Goal: Information Seeking & Learning: Learn about a topic

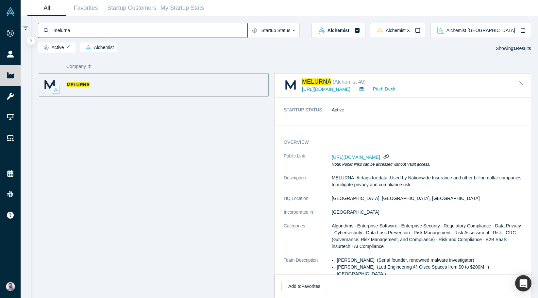
scroll to position [34, 0]
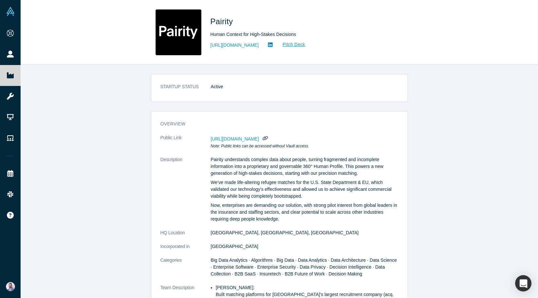
scroll to position [125, 0]
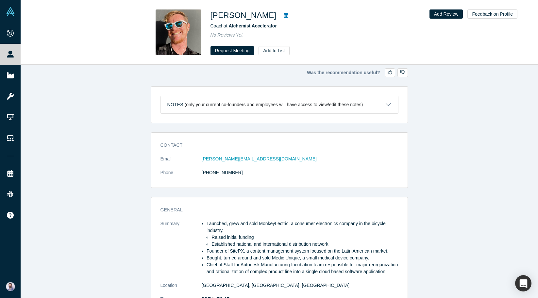
scroll to position [46, 0]
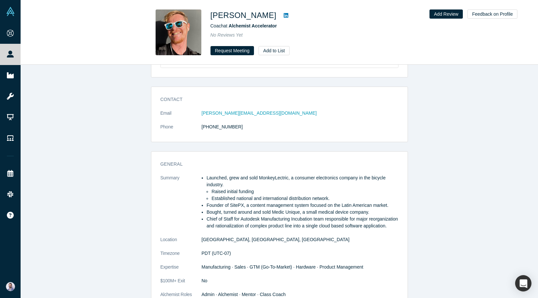
click at [268, 178] on li "Launched, grew and sold MonkeyLectric, a consumer electronics company in the bi…" at bounding box center [303, 182] width 192 height 14
copy li "MonkeyLectric"
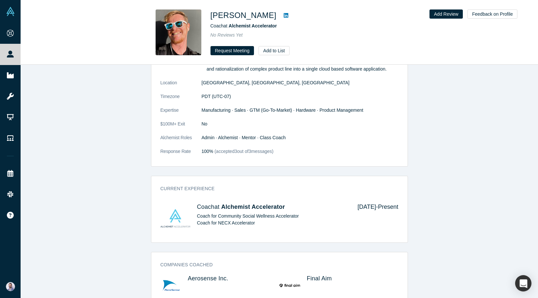
scroll to position [260, 0]
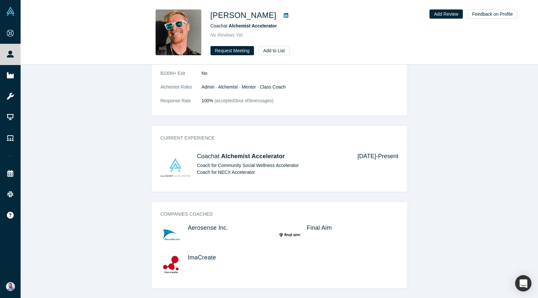
click at [142, 156] on div "Contact Email laurent@alchemistaccelerator.com Phone (510) 333-4839 General Sum…" at bounding box center [280, 84] width 518 height 410
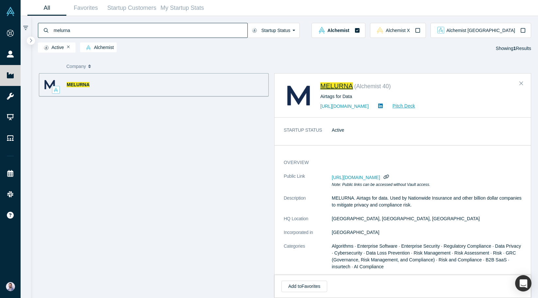
click at [336, 89] on span "MELURNA" at bounding box center [337, 85] width 33 height 7
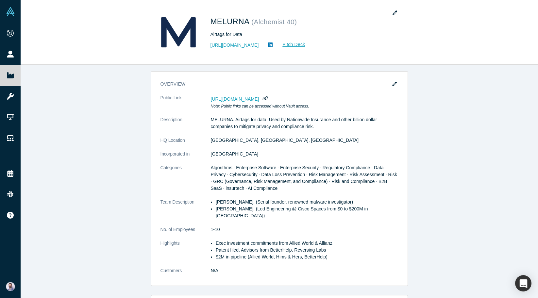
scroll to position [46, 0]
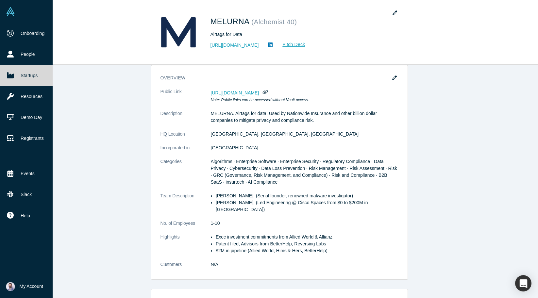
click at [17, 68] on link "Startups" at bounding box center [26, 75] width 53 height 21
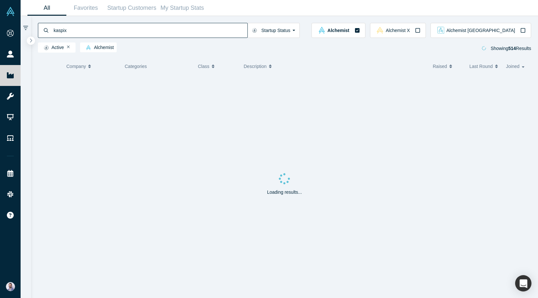
type input "kaspix"
click at [75, 28] on input "kaspix" at bounding box center [150, 30] width 195 height 15
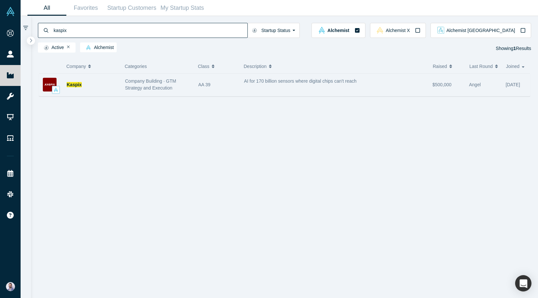
click at [82, 92] on div "Kaspix" at bounding box center [93, 85] width 52 height 23
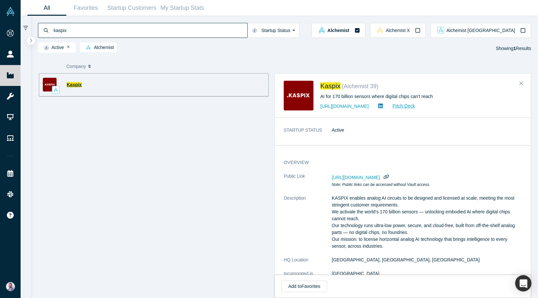
click at [81, 85] on span "Kaspix" at bounding box center [74, 84] width 15 height 5
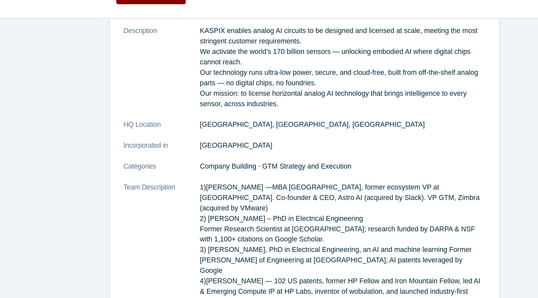
scroll to position [87, 0]
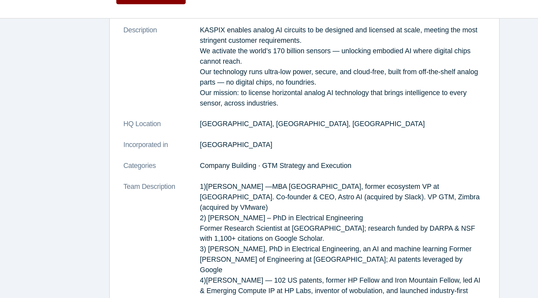
click at [255, 218] on p "1)[PERSON_NAME] —MBA [GEOGRAPHIC_DATA], former ecosystem VP at [GEOGRAPHIC_DATA…" at bounding box center [305, 237] width 188 height 131
drag, startPoint x: 255, startPoint y: 218, endPoint x: 292, endPoint y: 217, distance: 38.0
click at [293, 218] on p "1)[PERSON_NAME] —MBA [GEOGRAPHIC_DATA], former ecosystem VP at [GEOGRAPHIC_DATA…" at bounding box center [305, 237] width 188 height 131
copy p "[GEOGRAPHIC_DATA]"
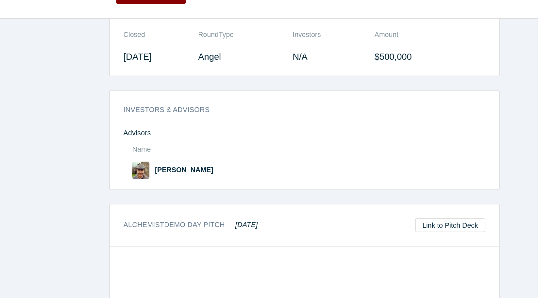
scroll to position [545, 0]
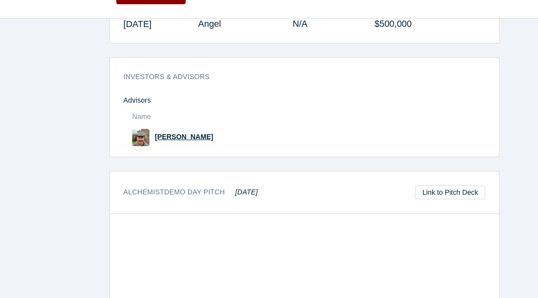
click at [186, 140] on span "Ian Bergman" at bounding box center [200, 142] width 38 height 5
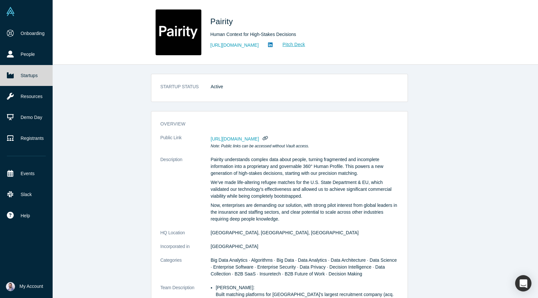
click at [23, 72] on link "Startups" at bounding box center [26, 75] width 53 height 21
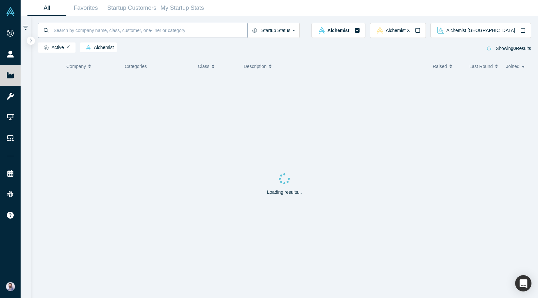
click at [132, 30] on input at bounding box center [150, 30] width 195 height 15
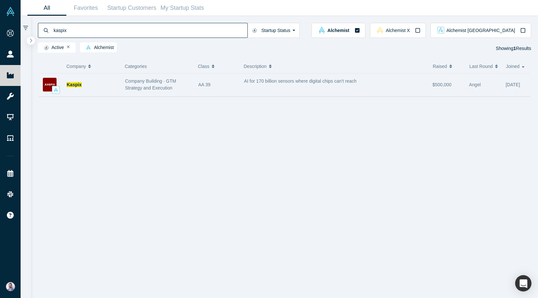
click at [146, 87] on span "Company Building · GTM Strategy and Execution" at bounding box center [150, 85] width 51 height 12
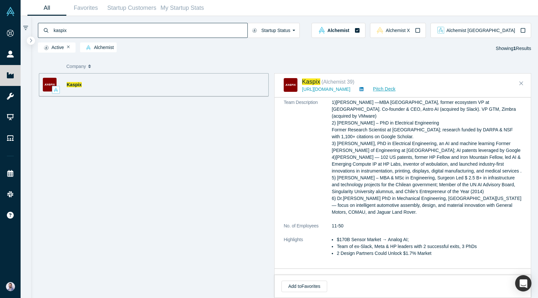
scroll to position [158, 0]
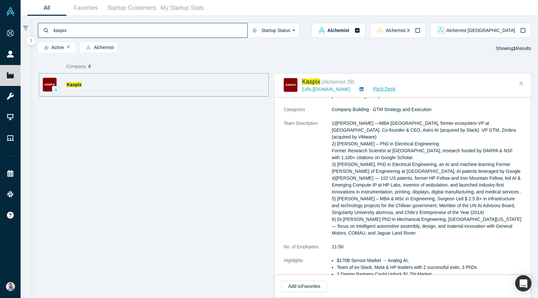
click at [390, 166] on p "1)Andy Pflaum —MBA Stanford Universitry, former ecosystem VP at Slack. Co-found…" at bounding box center [427, 178] width 190 height 117
drag, startPoint x: 390, startPoint y: 166, endPoint x: 412, endPoint y: 166, distance: 21.9
click at [412, 166] on p "1)Andy Pflaum —MBA Stanford Universitry, former ecosystem VP at Slack. Co-found…" at bounding box center [427, 178] width 190 height 117
copy p "Universidad de los Andes"
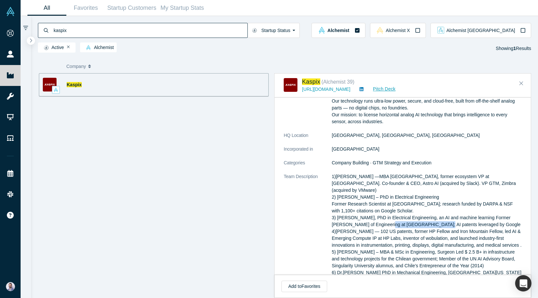
scroll to position [0, 0]
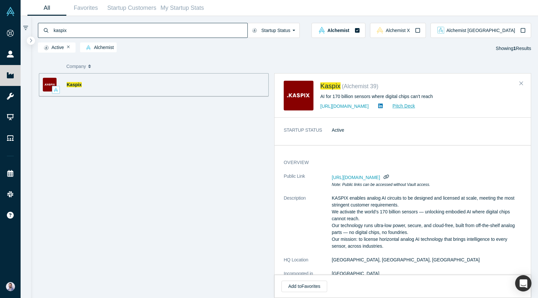
click at [134, 31] on input "kaspix" at bounding box center [150, 30] width 195 height 15
type input "zeehub"
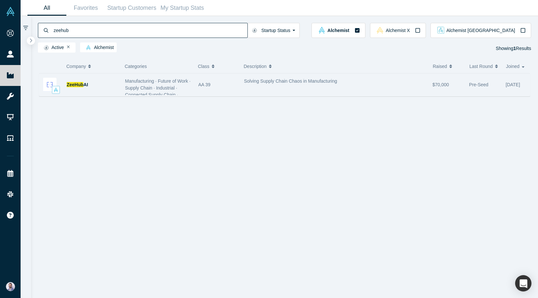
click at [94, 85] on div "ZeeHub AI" at bounding box center [93, 85] width 52 height 23
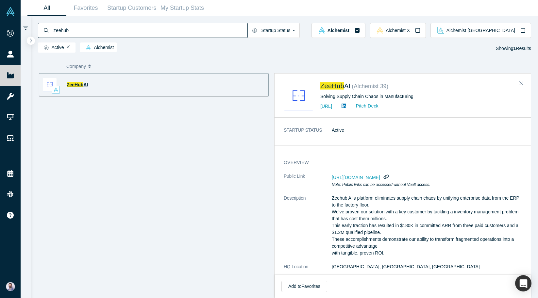
click at [86, 84] on span "AI" at bounding box center [85, 84] width 5 height 5
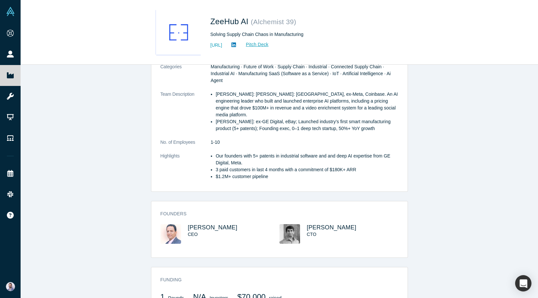
scroll to position [245, 0]
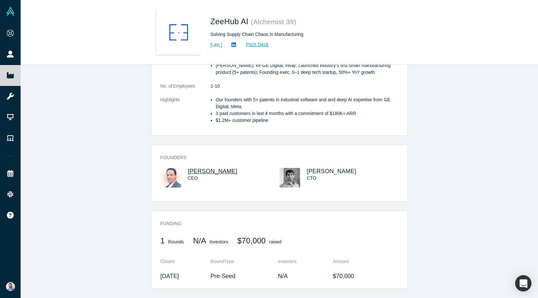
click at [212, 174] on span "[PERSON_NAME]" at bounding box center [213, 171] width 50 height 7
click at [211, 172] on span "[PERSON_NAME]" at bounding box center [213, 171] width 50 height 7
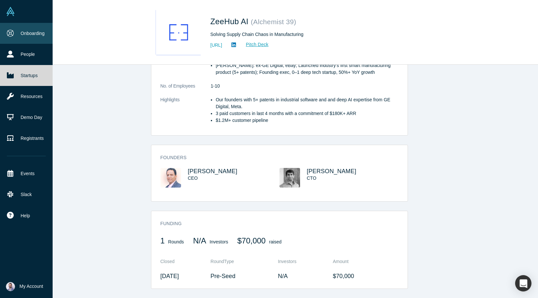
click at [12, 31] on icon at bounding box center [10, 33] width 7 height 7
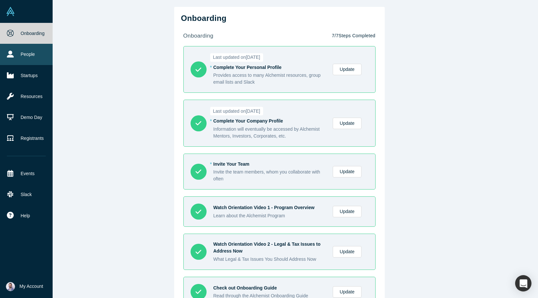
click at [7, 60] on link "People" at bounding box center [26, 54] width 53 height 21
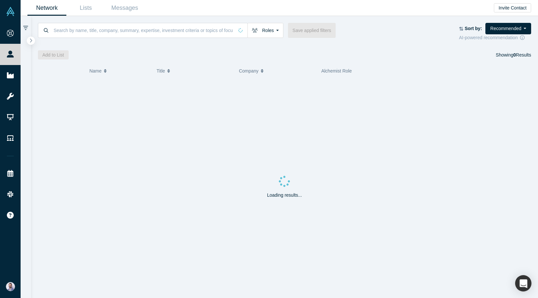
click at [187, 39] on div "Roles Founders Faculty Mentors Alumni Mentor Angels VCs Corporate Innovator Ser…" at bounding box center [285, 32] width 494 height 18
click at [182, 29] on input at bounding box center [143, 30] width 181 height 15
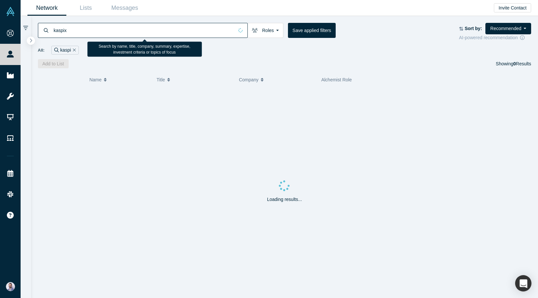
type input "kaspix"
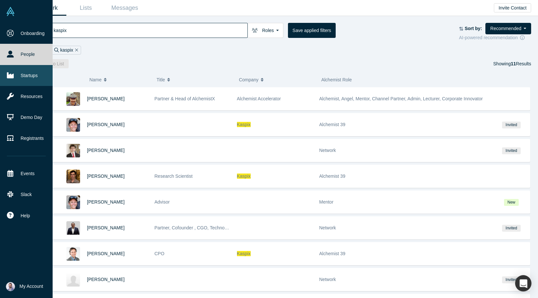
click at [12, 81] on link "Startups" at bounding box center [26, 75] width 53 height 21
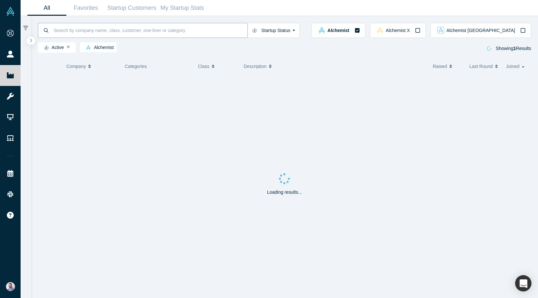
click at [125, 34] on input at bounding box center [150, 30] width 195 height 15
type input "kaspix"
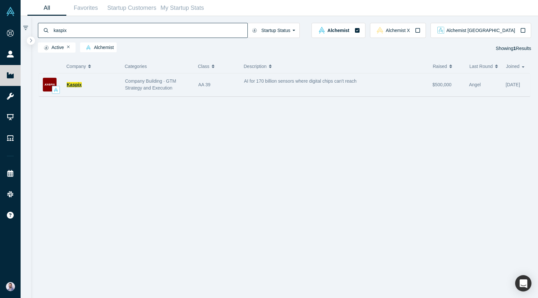
click at [74, 86] on span "Kaspix" at bounding box center [74, 84] width 15 height 5
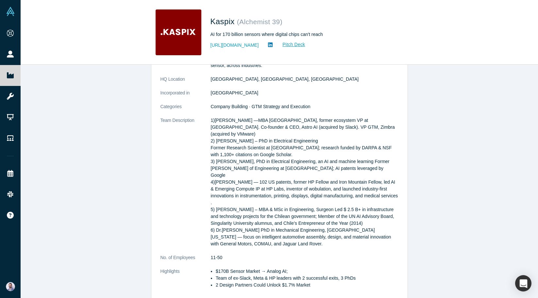
scroll to position [161, 0]
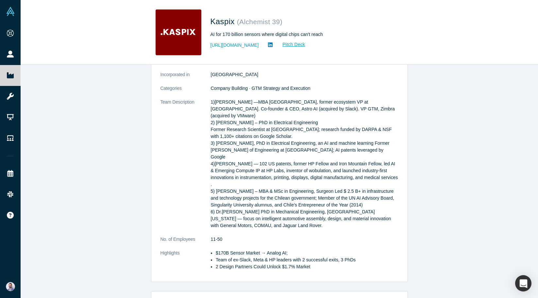
click at [216, 138] on p "1)Andy Pflaum —MBA Stanford Universitry, former ecosystem VP at Slack. Co-found…" at bounding box center [305, 164] width 188 height 131
drag, startPoint x: 216, startPoint y: 138, endPoint x: 256, endPoint y: 138, distance: 39.6
click at [256, 138] on p "1)Andy Pflaum —MBA Stanford Universitry, former ecosystem VP at Slack. Co-found…" at bounding box center [305, 164] width 188 height 131
copy p "Dr Pablo Zegers, PhD"
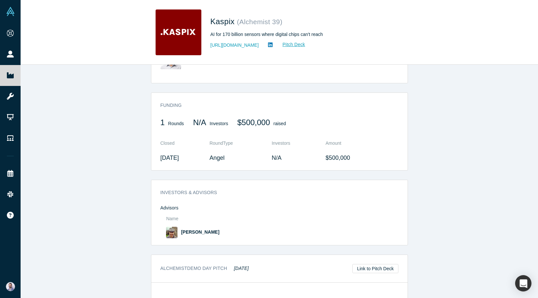
scroll to position [595, 0]
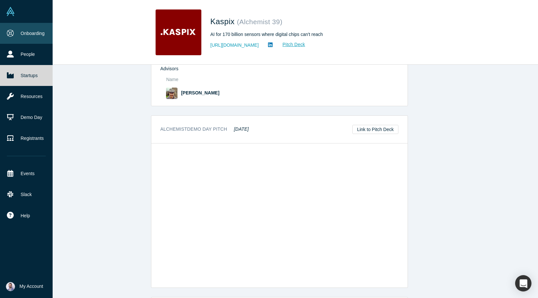
click at [14, 35] on link "Onboarding" at bounding box center [26, 33] width 53 height 21
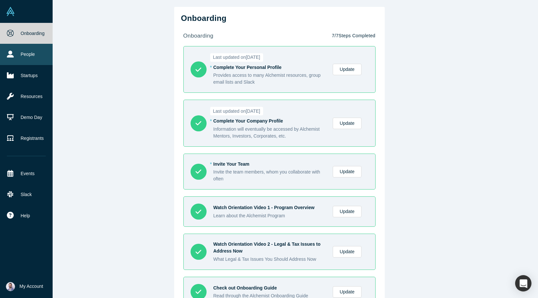
click at [4, 51] on link "People" at bounding box center [26, 54] width 53 height 21
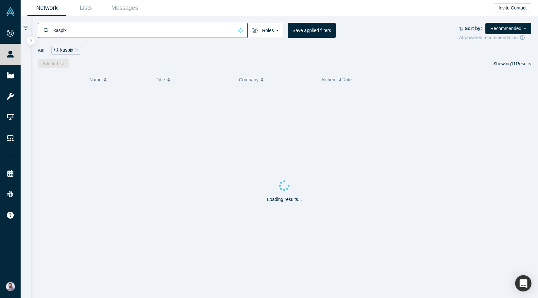
click at [217, 30] on input "kaspix" at bounding box center [143, 30] width 181 height 15
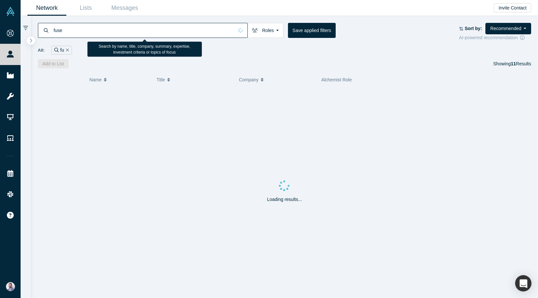
type input "fuse"
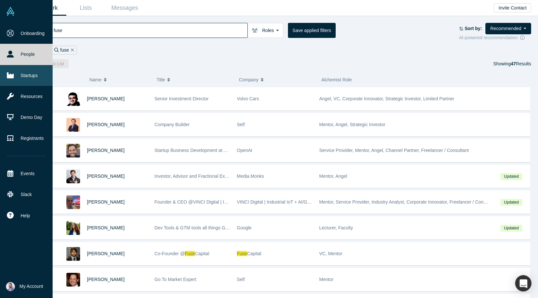
click at [18, 70] on link "Startups" at bounding box center [26, 75] width 53 height 21
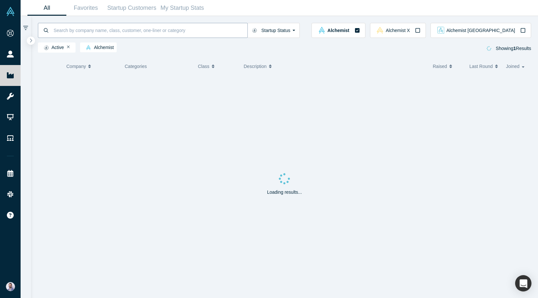
click at [132, 27] on input at bounding box center [150, 30] width 195 height 15
type input "fuse"
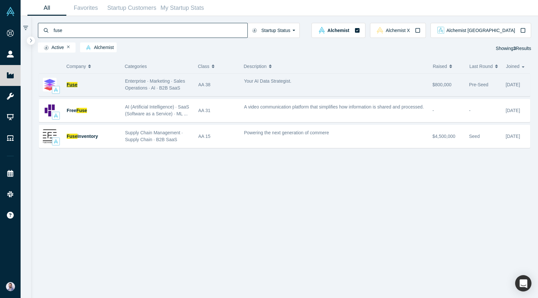
click at [71, 82] on span "Fuse" at bounding box center [72, 84] width 11 height 5
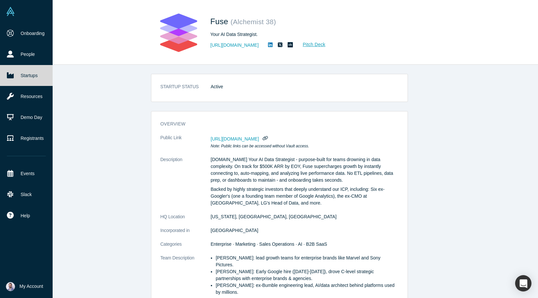
click at [9, 80] on link "Startups" at bounding box center [26, 75] width 53 height 21
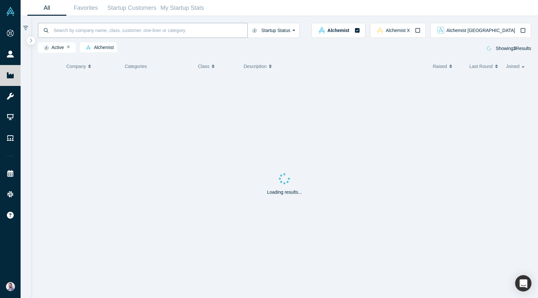
click at [123, 33] on input at bounding box center [150, 30] width 195 height 15
type input "moodbit"
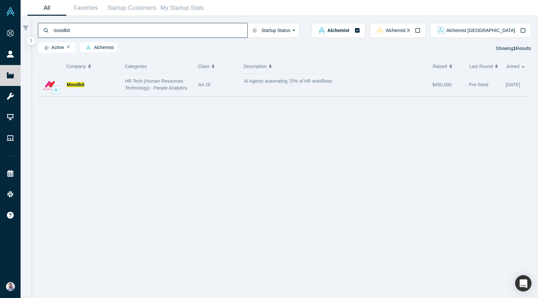
click at [93, 84] on div "Moodbit" at bounding box center [93, 85] width 52 height 23
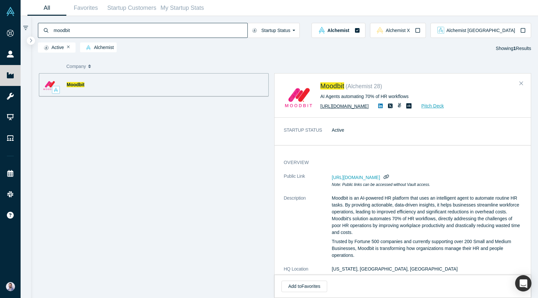
click at [356, 106] on link "http://mymoodbit.com/" at bounding box center [345, 106] width 48 height 5
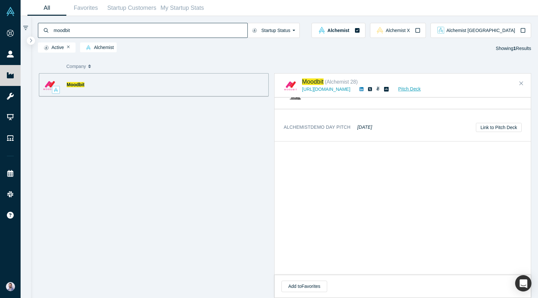
scroll to position [522, 0]
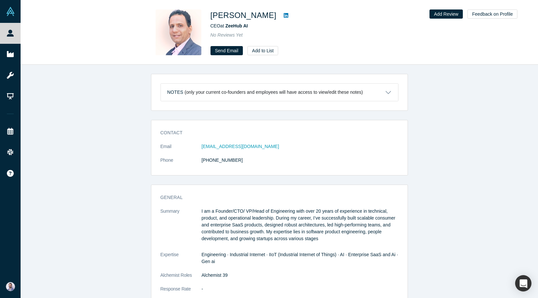
click at [231, 19] on h1 "[PERSON_NAME]" at bounding box center [244, 15] width 66 height 12
click at [226, 18] on h1 "[PERSON_NAME]" at bounding box center [244, 15] width 66 height 12
drag, startPoint x: 226, startPoint y: 18, endPoint x: 243, endPoint y: 18, distance: 16.7
click at [243, 18] on h1 "[PERSON_NAME]" at bounding box center [244, 15] width 66 height 12
copy h1 "[PERSON_NAME]"
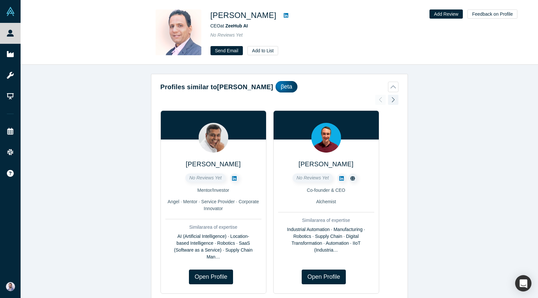
click at [277, 16] on div at bounding box center [286, 15] width 19 height 12
click at [281, 14] on link at bounding box center [286, 15] width 10 height 8
